Goal: Task Accomplishment & Management: Use online tool/utility

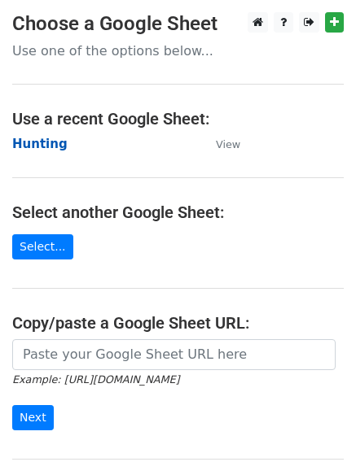
click at [27, 143] on strong "Hunting" at bounding box center [39, 144] width 55 height 15
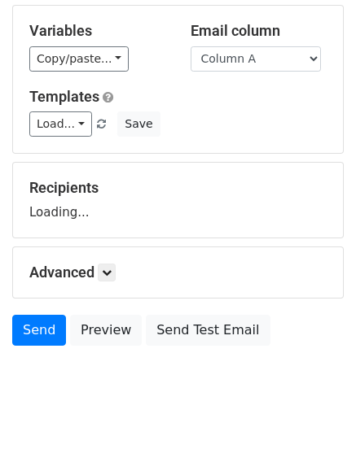
scroll to position [92, 0]
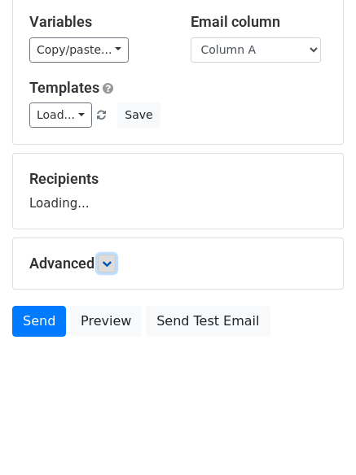
click at [116, 262] on link at bounding box center [107, 264] width 18 height 18
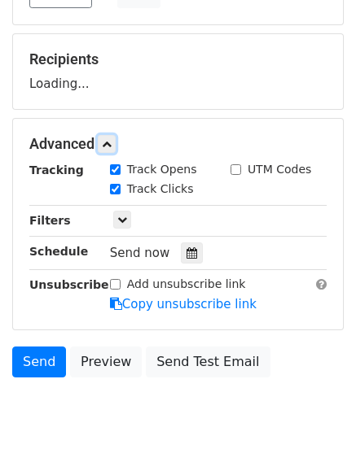
scroll to position [252, 0]
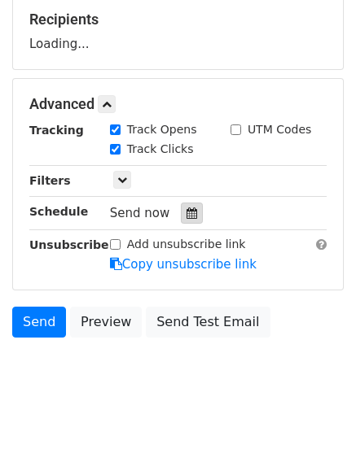
click at [189, 211] on icon at bounding box center [191, 213] width 11 height 11
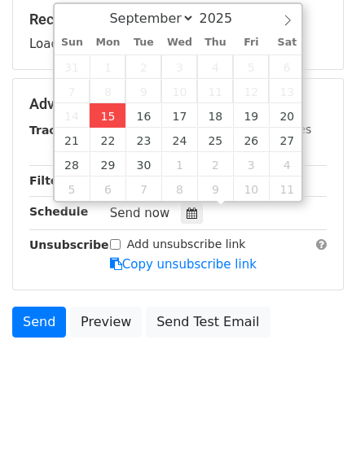
type input "2025-09-15 12:00"
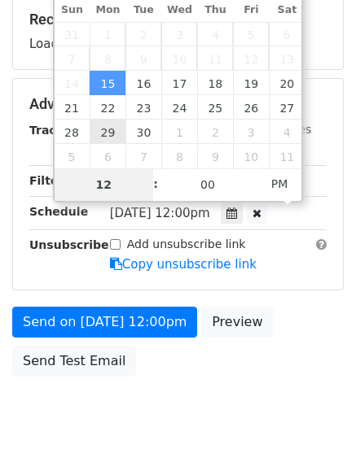
type input "4"
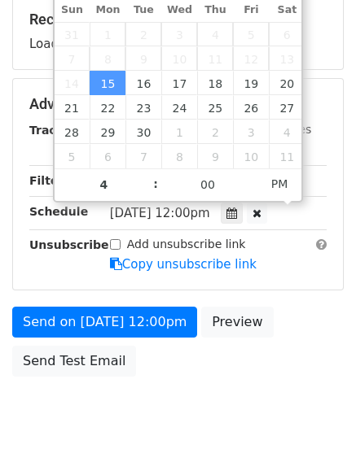
type input "2025-09-15 16:00"
click at [186, 429] on body "New Campaign Daily emails left: 50 Google Sheet: Hunting Variables Copy/paste..…" at bounding box center [178, 106] width 356 height 690
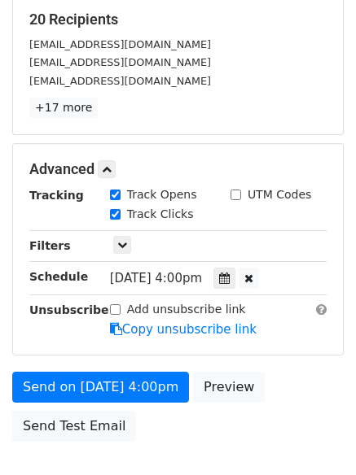
click at [176, 447] on div "Send on Sep 15 at 4:00pm Preview Send Test Email" at bounding box center [178, 411] width 356 height 78
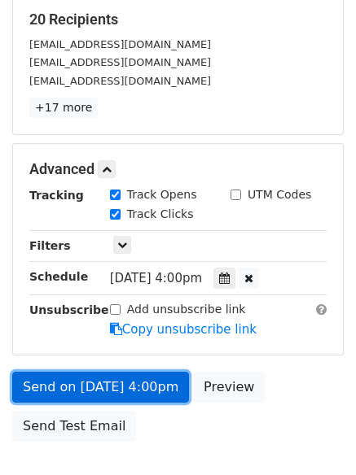
click at [107, 391] on link "Send on Sep 15 at 4:00pm" at bounding box center [100, 387] width 177 height 31
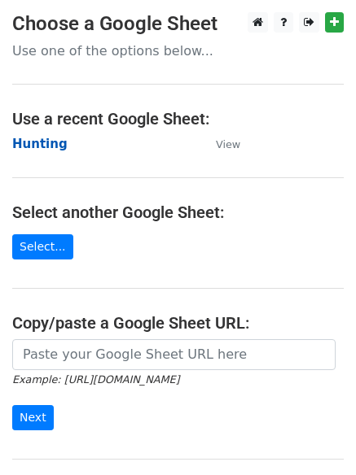
click at [37, 143] on strong "Hunting" at bounding box center [39, 144] width 55 height 15
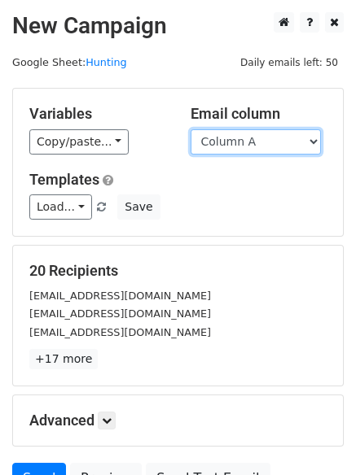
click at [262, 149] on select "Column A Column B Column C Column D Column E Column F" at bounding box center [256, 141] width 130 height 25
select select "Column B"
click at [191, 129] on select "Column A Column B Column C Column D Column E Column F" at bounding box center [256, 141] width 130 height 25
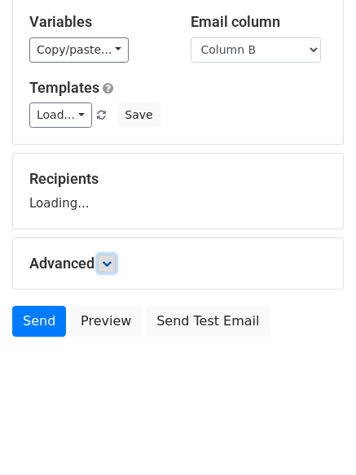
click at [116, 263] on link at bounding box center [107, 264] width 18 height 18
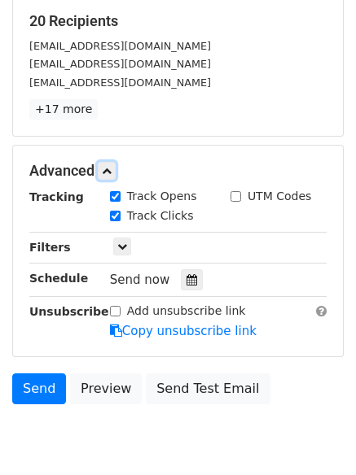
scroll to position [252, 0]
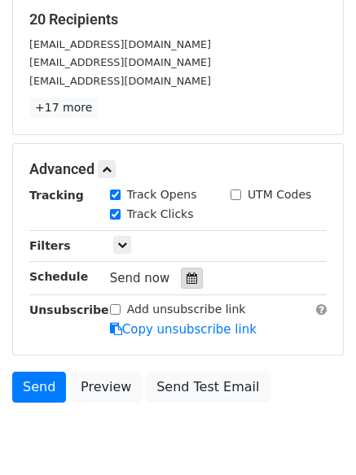
click at [186, 279] on icon at bounding box center [191, 278] width 11 height 11
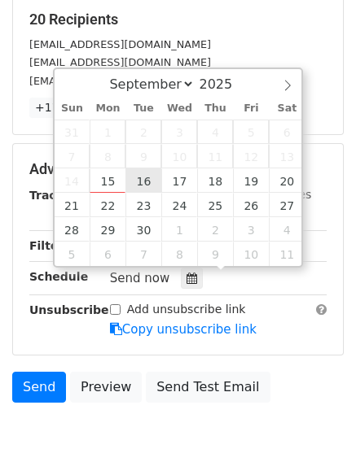
type input "2025-09-16 12:00"
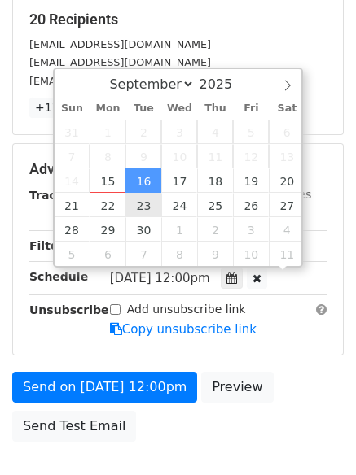
scroll to position [1, 0]
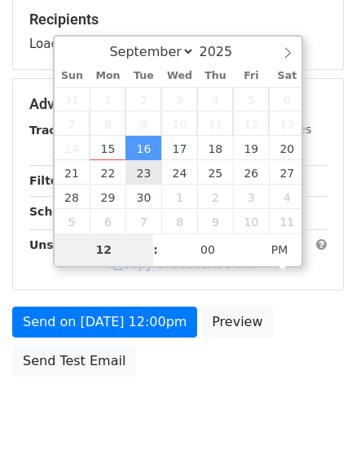
type input "5"
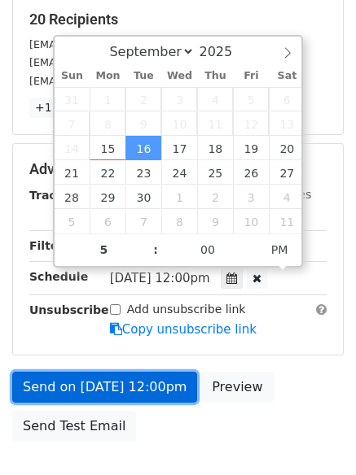
type input "2025-09-16 17:00"
click at [97, 374] on link "Send on Sep 16 at 12:00pm" at bounding box center [104, 387] width 185 height 31
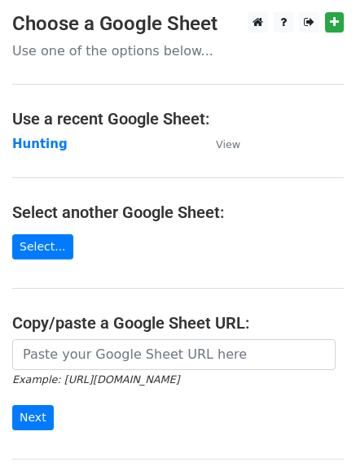
click at [47, 125] on h4 "Use a recent Google Sheet:" at bounding box center [177, 119] width 331 height 20
click at [46, 140] on strong "Hunting" at bounding box center [39, 144] width 55 height 15
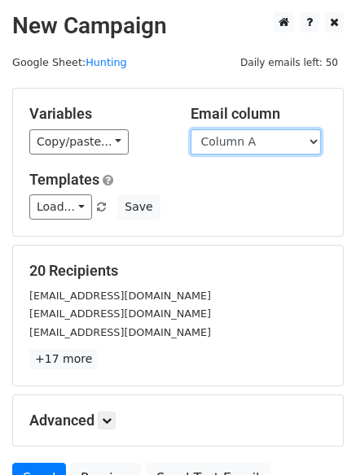
click at [256, 138] on select "Column A Column B Column C Column D Column E Column F" at bounding box center [256, 141] width 130 height 25
select select "Column C"
click at [191, 129] on select "Column A Column B Column C Column D Column E Column F" at bounding box center [256, 141] width 130 height 25
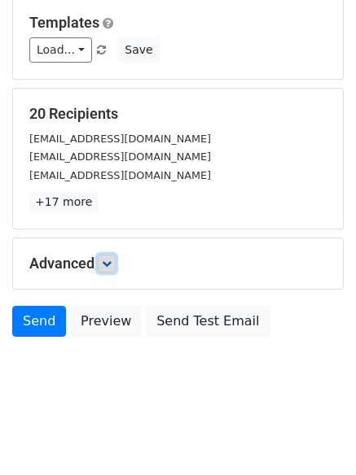
drag, startPoint x: 107, startPoint y: 260, endPoint x: 108, endPoint y: 268, distance: 8.2
click at [108, 260] on icon at bounding box center [107, 264] width 10 height 10
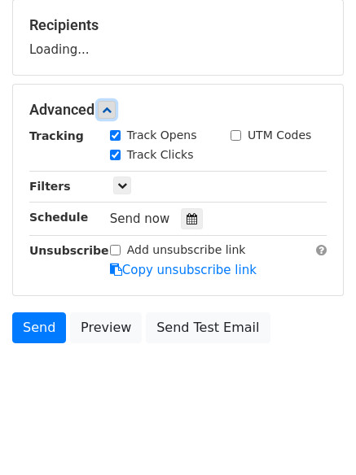
scroll to position [251, 0]
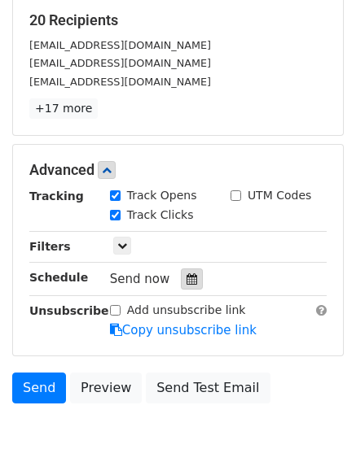
click at [186, 284] on icon at bounding box center [191, 279] width 11 height 11
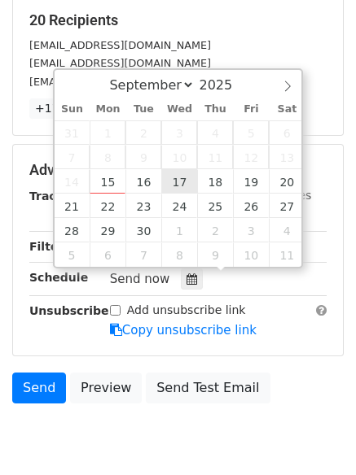
type input "2025-09-17 12:00"
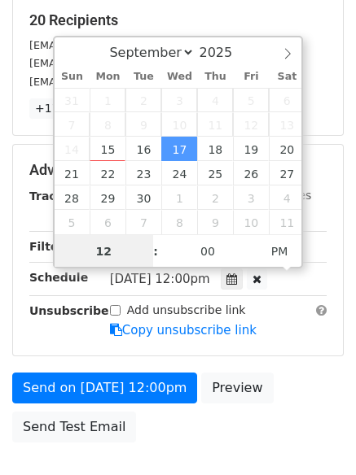
scroll to position [1, 0]
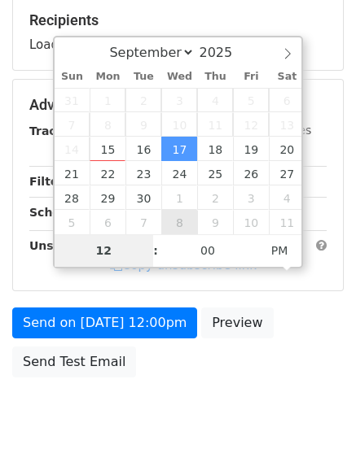
type input "6"
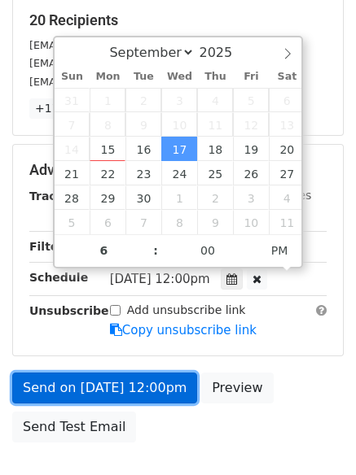
type input "2025-09-17 18:00"
click at [89, 379] on link "Send on Sep 17 at 12:00pm" at bounding box center [104, 388] width 185 height 31
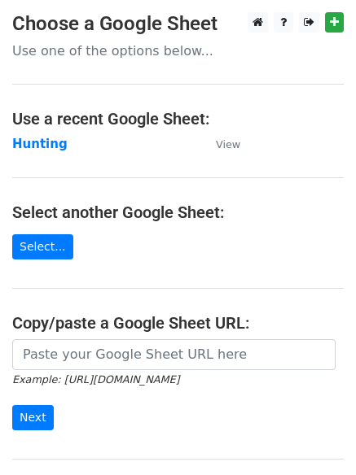
click at [18, 129] on main "Choose a Google Sheet Use one of the options below... Use a recent Google Sheet…" at bounding box center [178, 265] width 356 height 506
click at [28, 138] on strong "Hunting" at bounding box center [39, 144] width 55 height 15
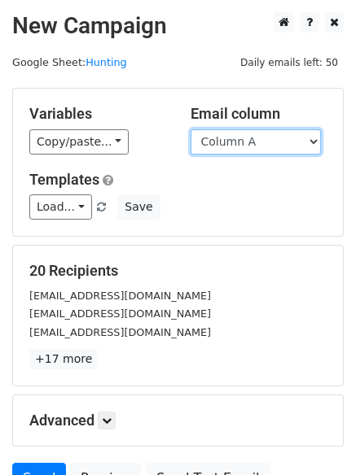
drag, startPoint x: 0, startPoint y: 0, endPoint x: 261, endPoint y: 143, distance: 298.0
click at [261, 143] on select "Column A Column B Column C Column D Column E Column F" at bounding box center [256, 141] width 130 height 25
select select "Column D"
click at [191, 129] on select "Column A Column B Column C Column D Column E Column F" at bounding box center [256, 141] width 130 height 25
click at [247, 234] on div "Variables Copy/paste... {{Column A}} {{Column B}} {{Column C}} {{Column D}} {{C…" at bounding box center [178, 162] width 330 height 147
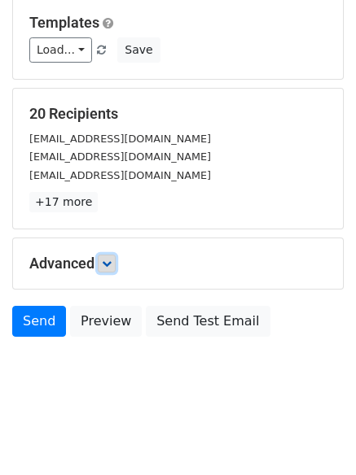
click at [105, 262] on icon at bounding box center [107, 264] width 10 height 10
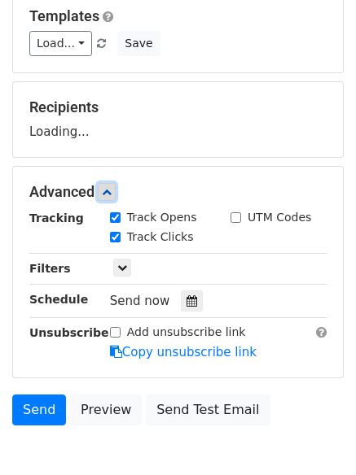
scroll to position [252, 0]
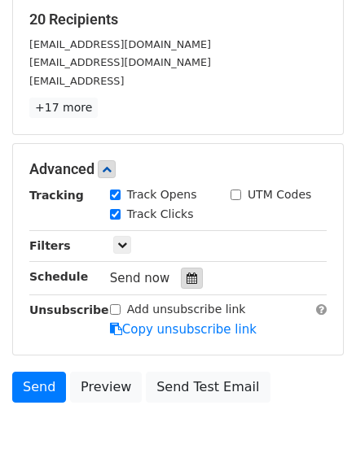
click at [186, 281] on icon at bounding box center [191, 278] width 11 height 11
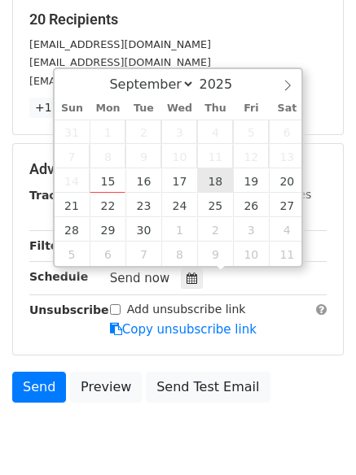
type input "2025-09-18 12:00"
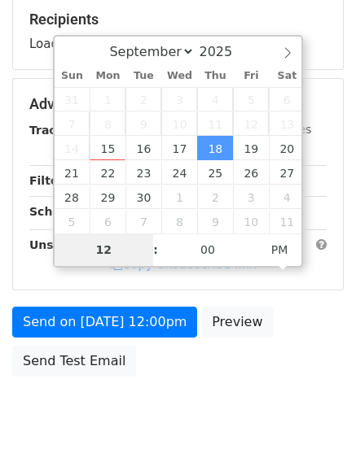
scroll to position [291, 0]
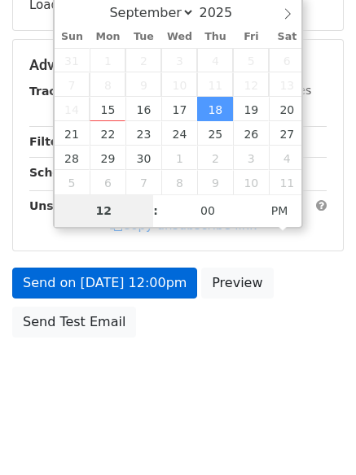
type input "7"
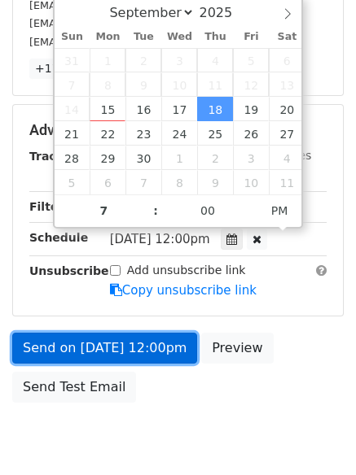
type input "2025-09-18 19:00"
click at [107, 345] on link "Send on Sep 18 at 12:00pm" at bounding box center [104, 348] width 185 height 31
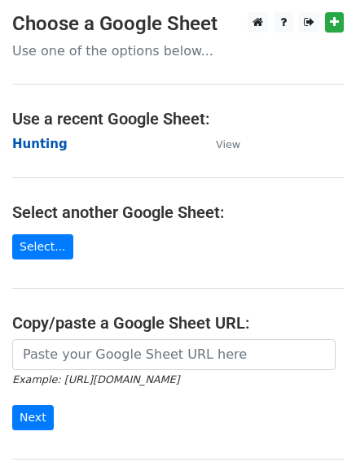
click at [41, 142] on strong "Hunting" at bounding box center [39, 144] width 55 height 15
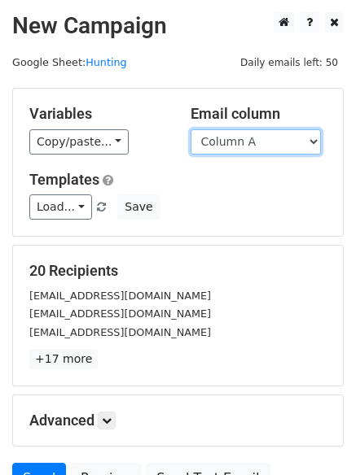
drag, startPoint x: 0, startPoint y: 0, endPoint x: 241, endPoint y: 146, distance: 281.6
click at [241, 142] on select "Column A Column B Column C Column D Column E Column F" at bounding box center [256, 141] width 130 height 25
select select "Column E"
click at [191, 129] on select "Column A Column B Column C Column D Column E Column F" at bounding box center [256, 141] width 130 height 25
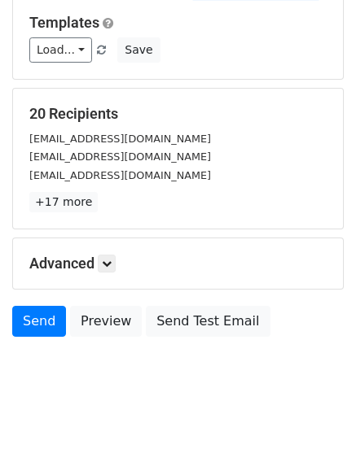
scroll to position [92, 0]
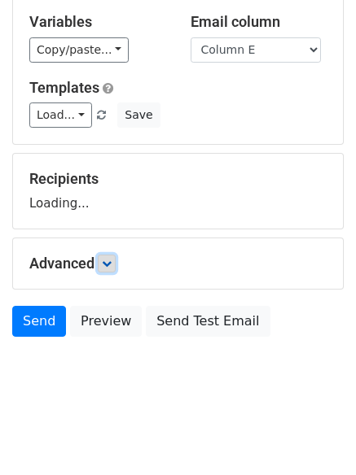
click at [116, 265] on link at bounding box center [107, 264] width 18 height 18
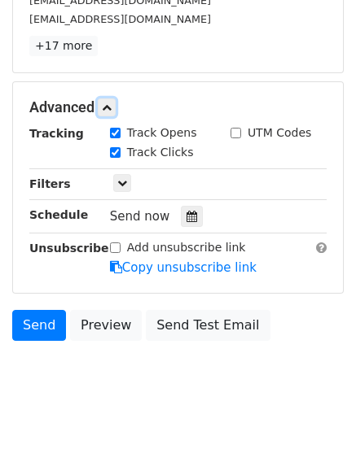
scroll to position [315, 0]
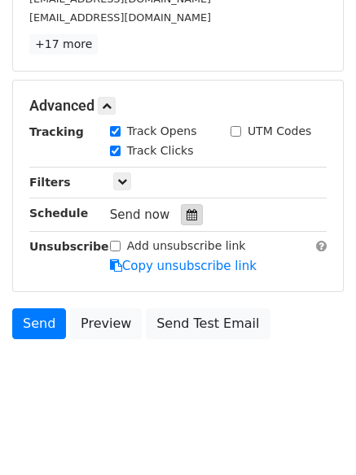
click at [186, 214] on icon at bounding box center [191, 214] width 11 height 11
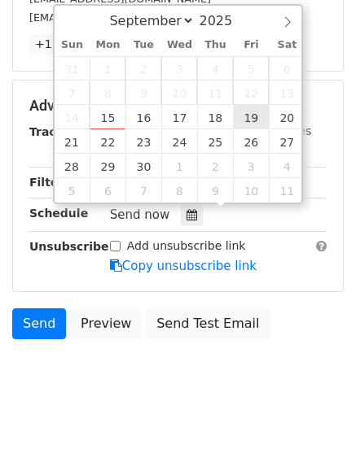
type input "2025-09-19 12:00"
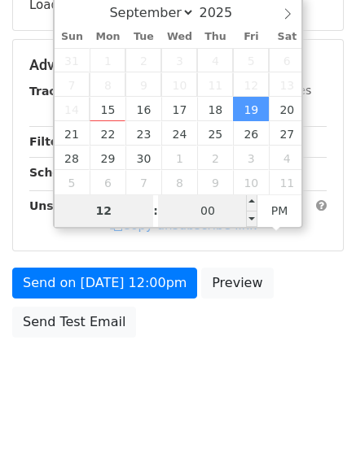
type input "8"
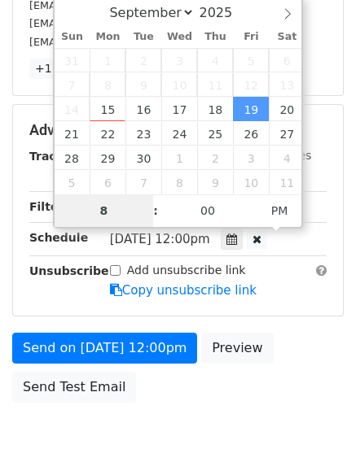
scroll to position [315, 0]
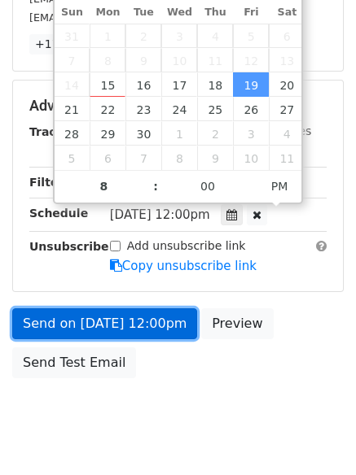
type input "2025-09-19 20:00"
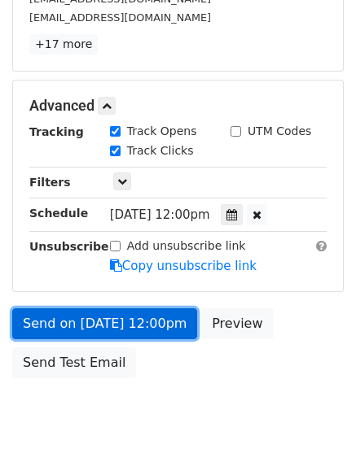
click at [117, 323] on link "Send on Sep 19 at 12:00pm" at bounding box center [104, 324] width 185 height 31
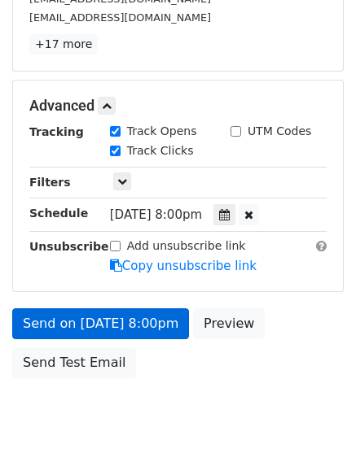
scroll to position [291, 0]
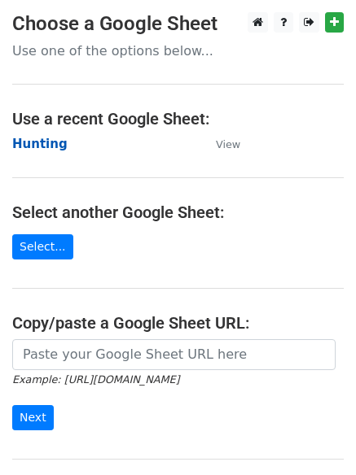
click at [31, 140] on strong "Hunting" at bounding box center [39, 144] width 55 height 15
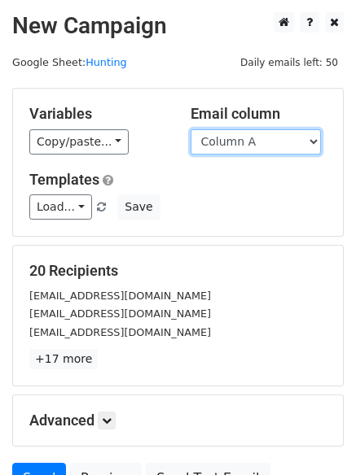
click at [269, 139] on select "Column A Column B Column C Column D Column E Column F" at bounding box center [256, 141] width 130 height 25
select select "Column F"
click at [191, 129] on select "Column A Column B Column C Column D Column E Column F" at bounding box center [256, 141] width 130 height 25
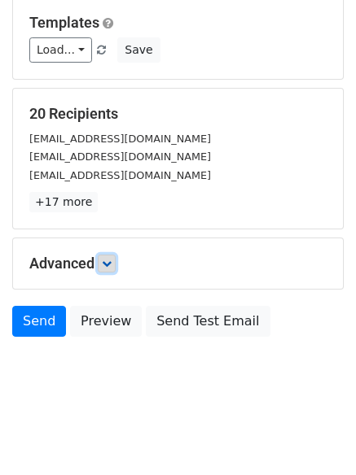
click at [112, 265] on icon at bounding box center [107, 264] width 10 height 10
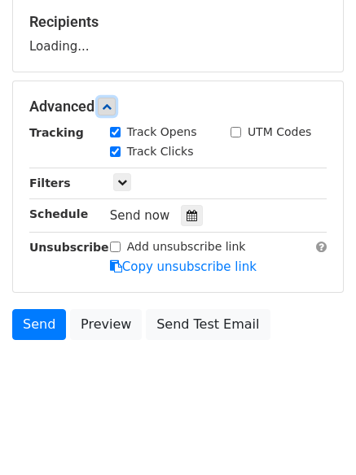
scroll to position [252, 0]
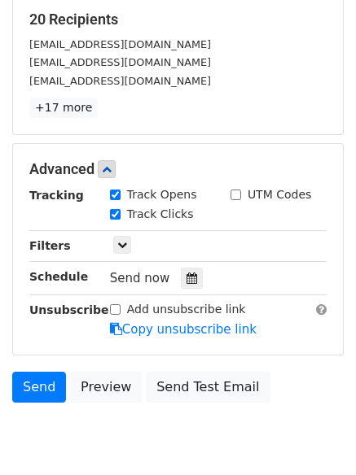
click at [169, 282] on div "Send now" at bounding box center [205, 279] width 191 height 22
click at [187, 272] on div at bounding box center [192, 278] width 22 height 21
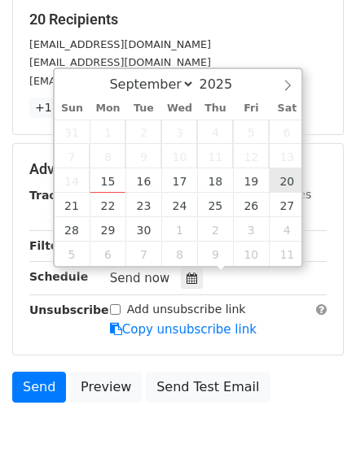
type input "2025-09-20 12:00"
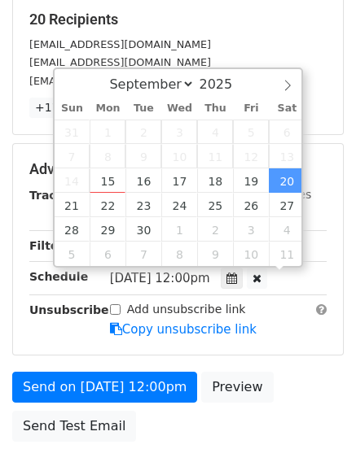
scroll to position [1, 0]
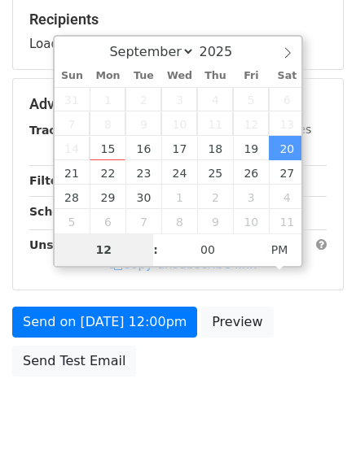
type input "9"
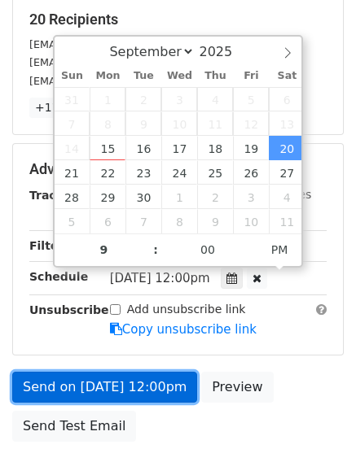
type input "2025-09-20 21:00"
click at [127, 385] on link "Send on Sep 20 at 12:00pm" at bounding box center [104, 387] width 185 height 31
